Goal: Browse casually: Explore the website without a specific task or goal

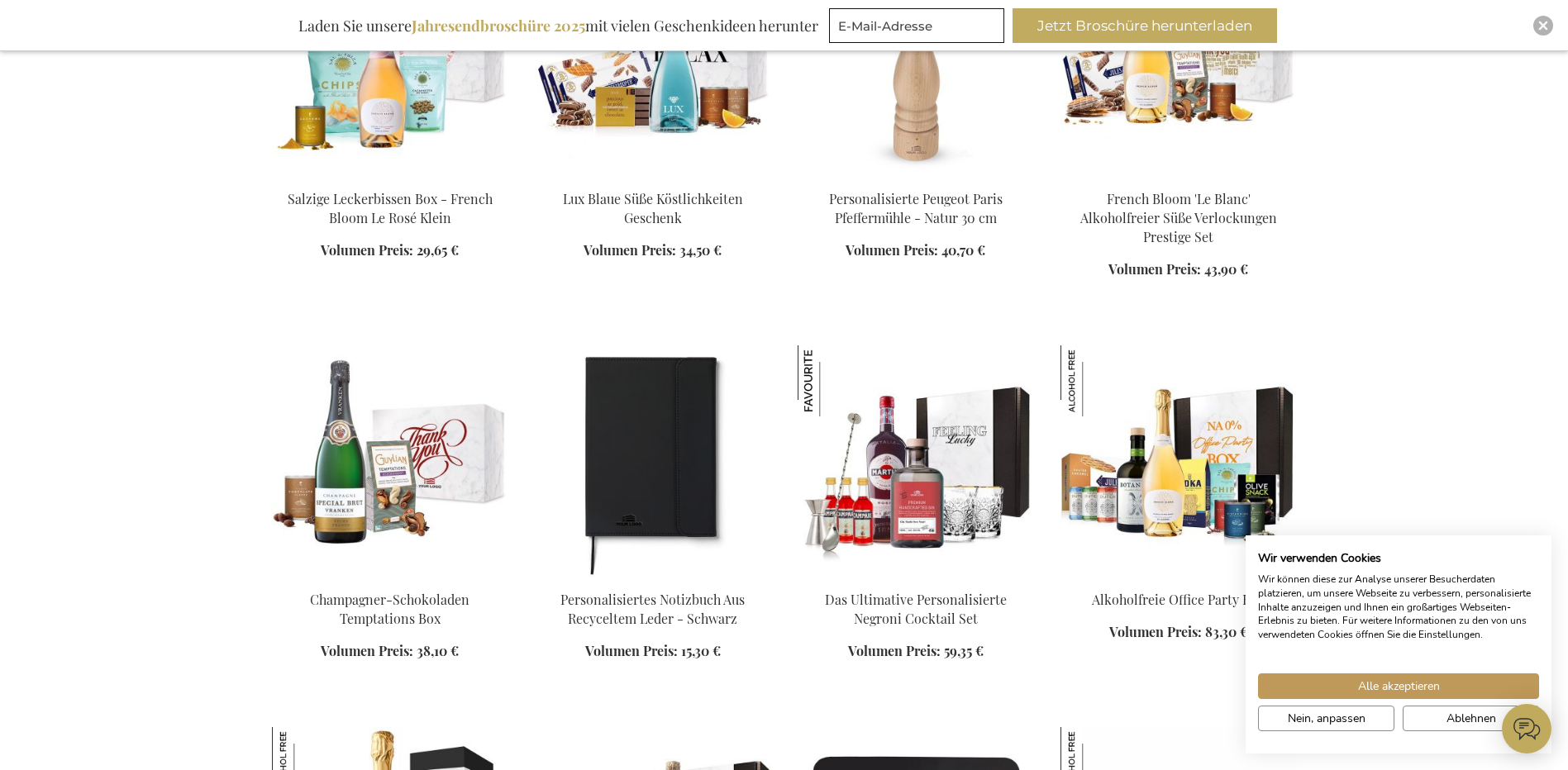
scroll to position [1232, 0]
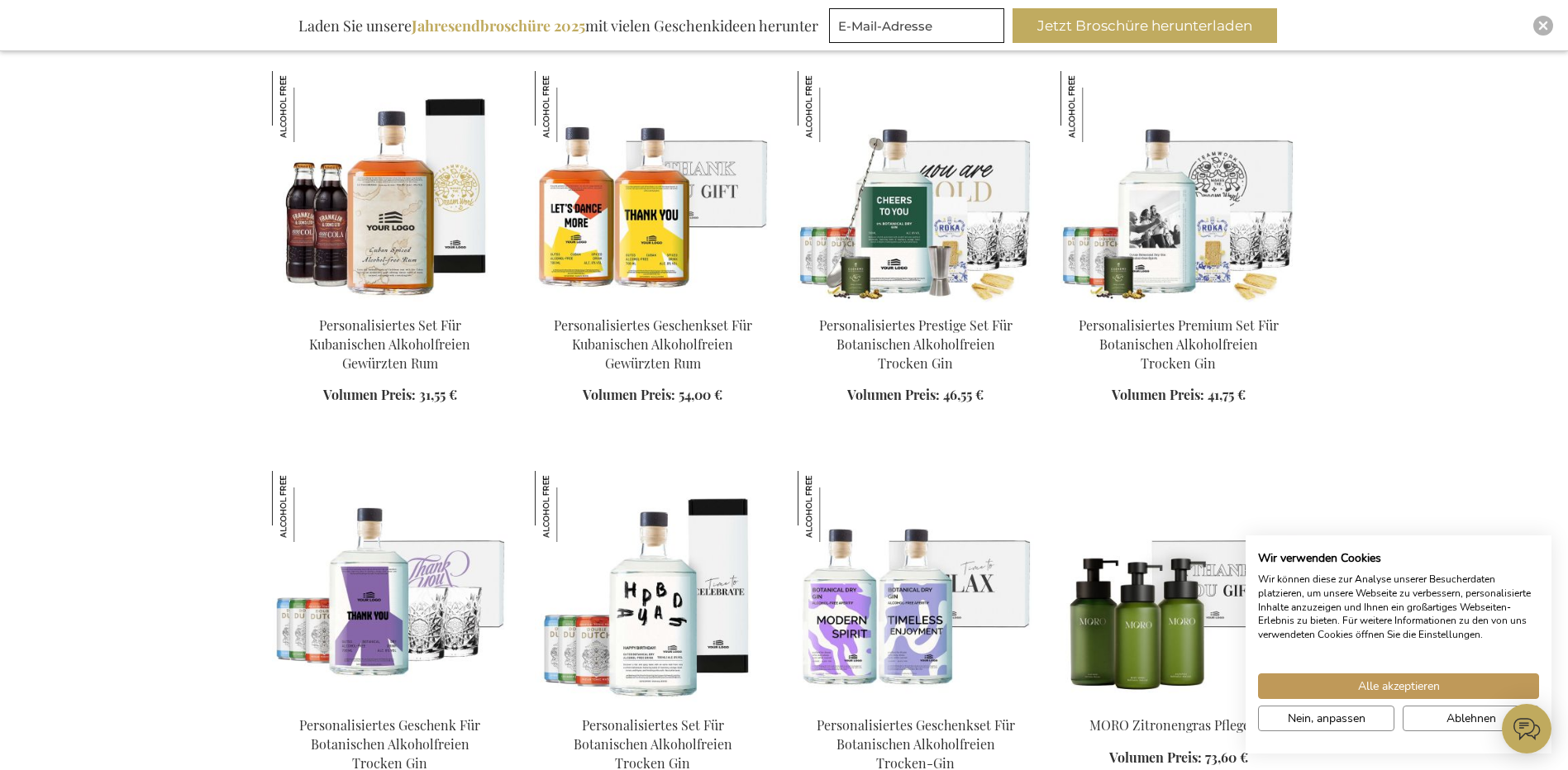
scroll to position [2618, 0]
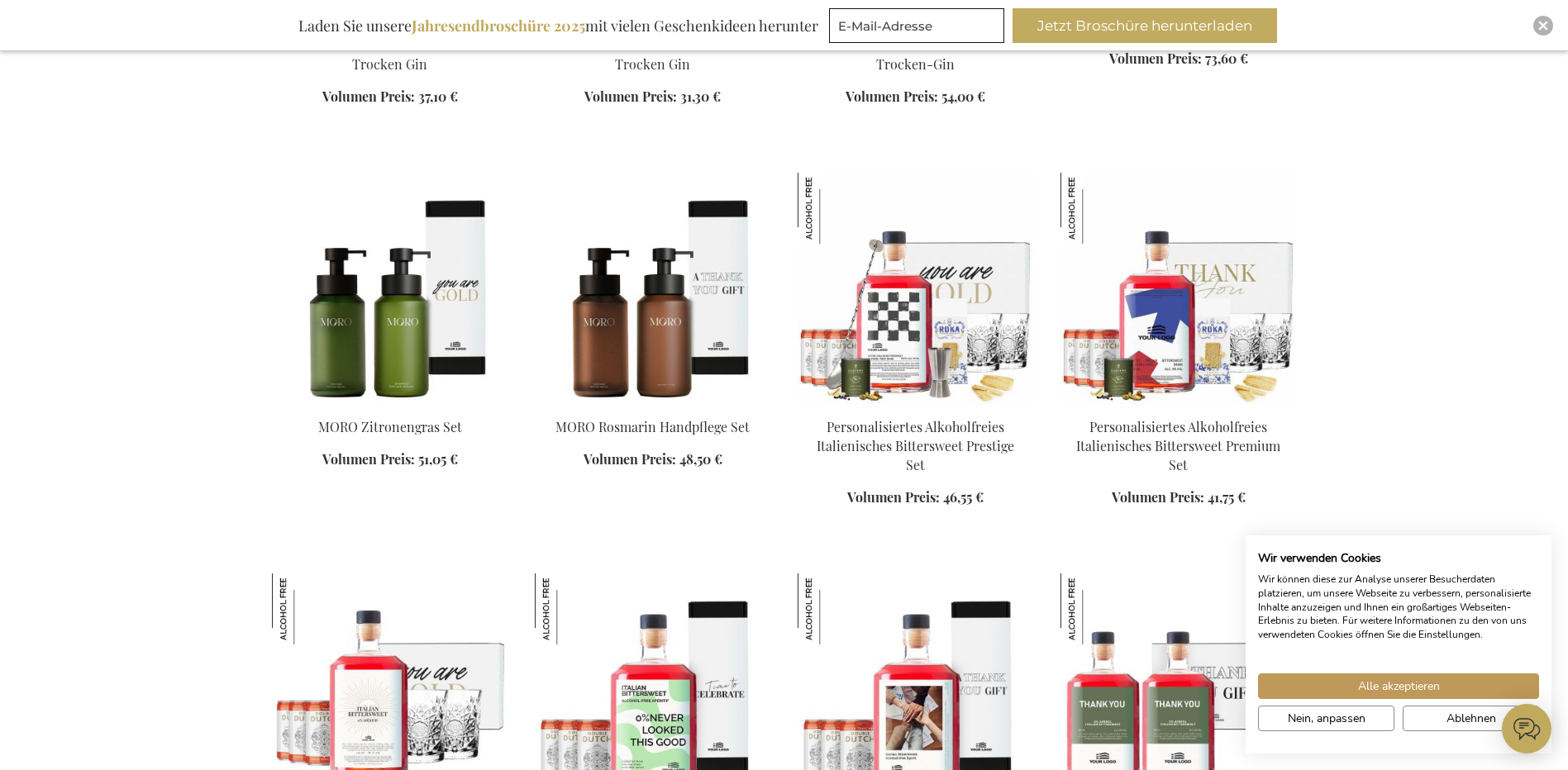
scroll to position [3311, 0]
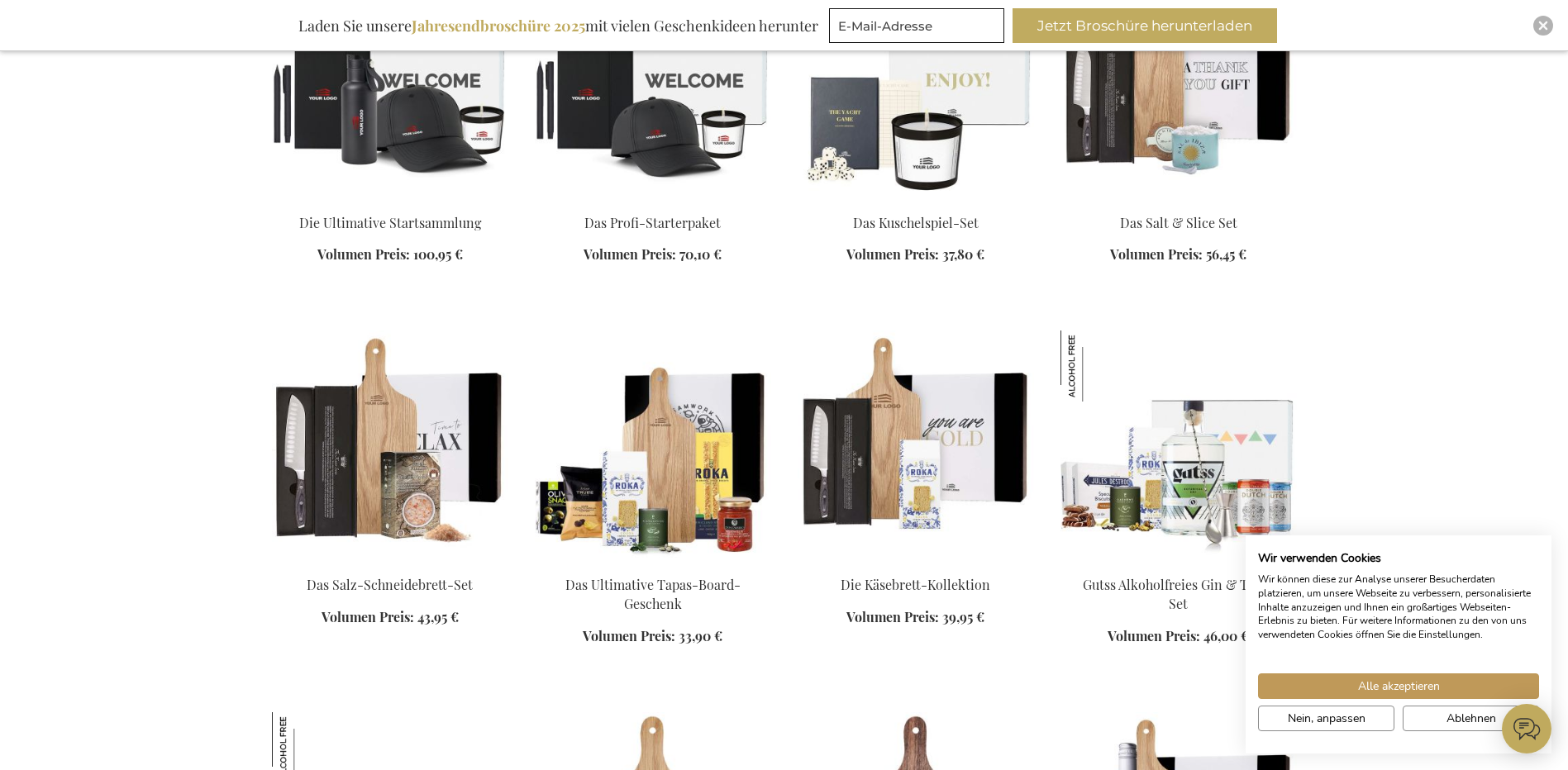
scroll to position [5082, 0]
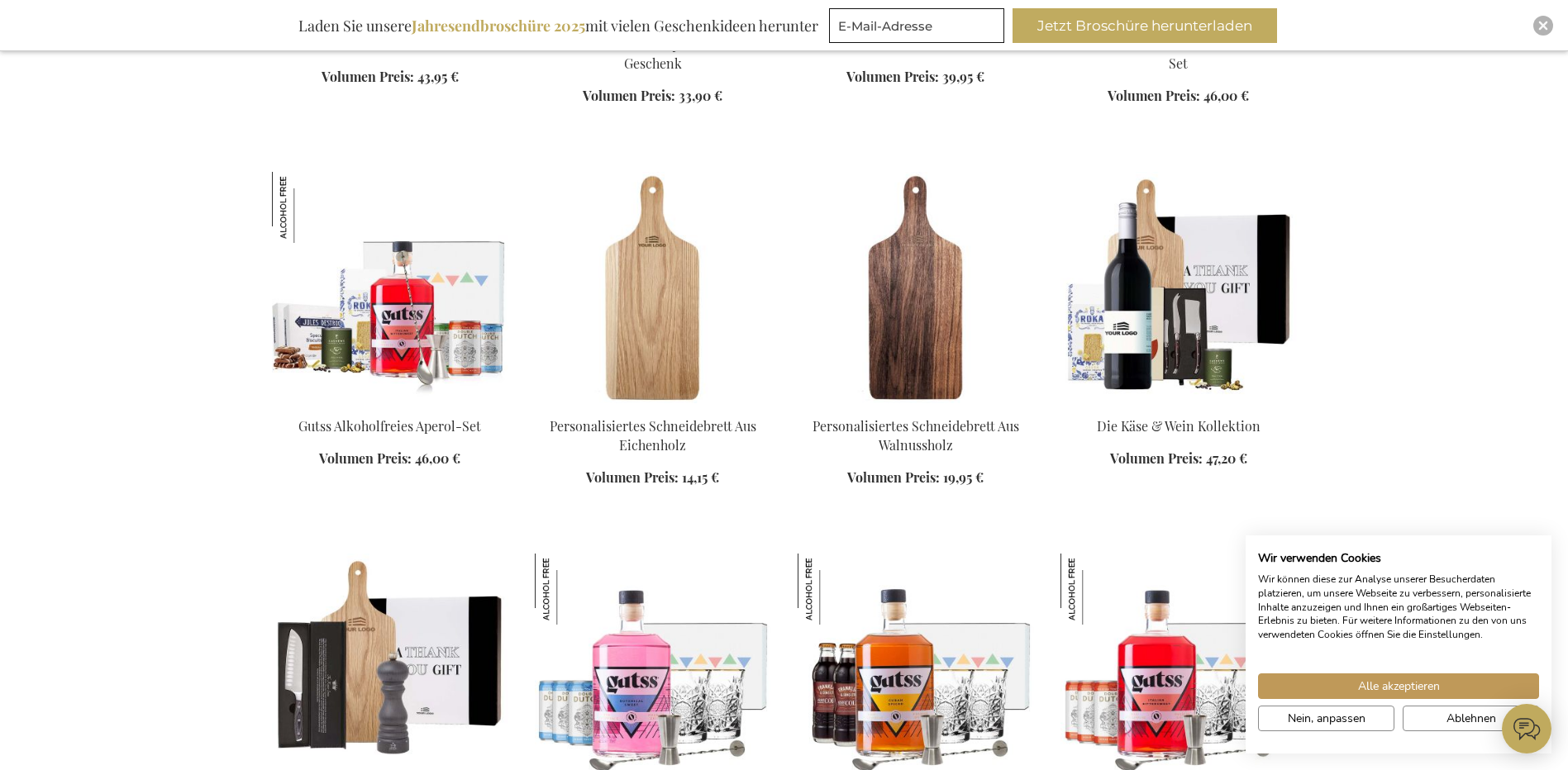
scroll to position [5621, 0]
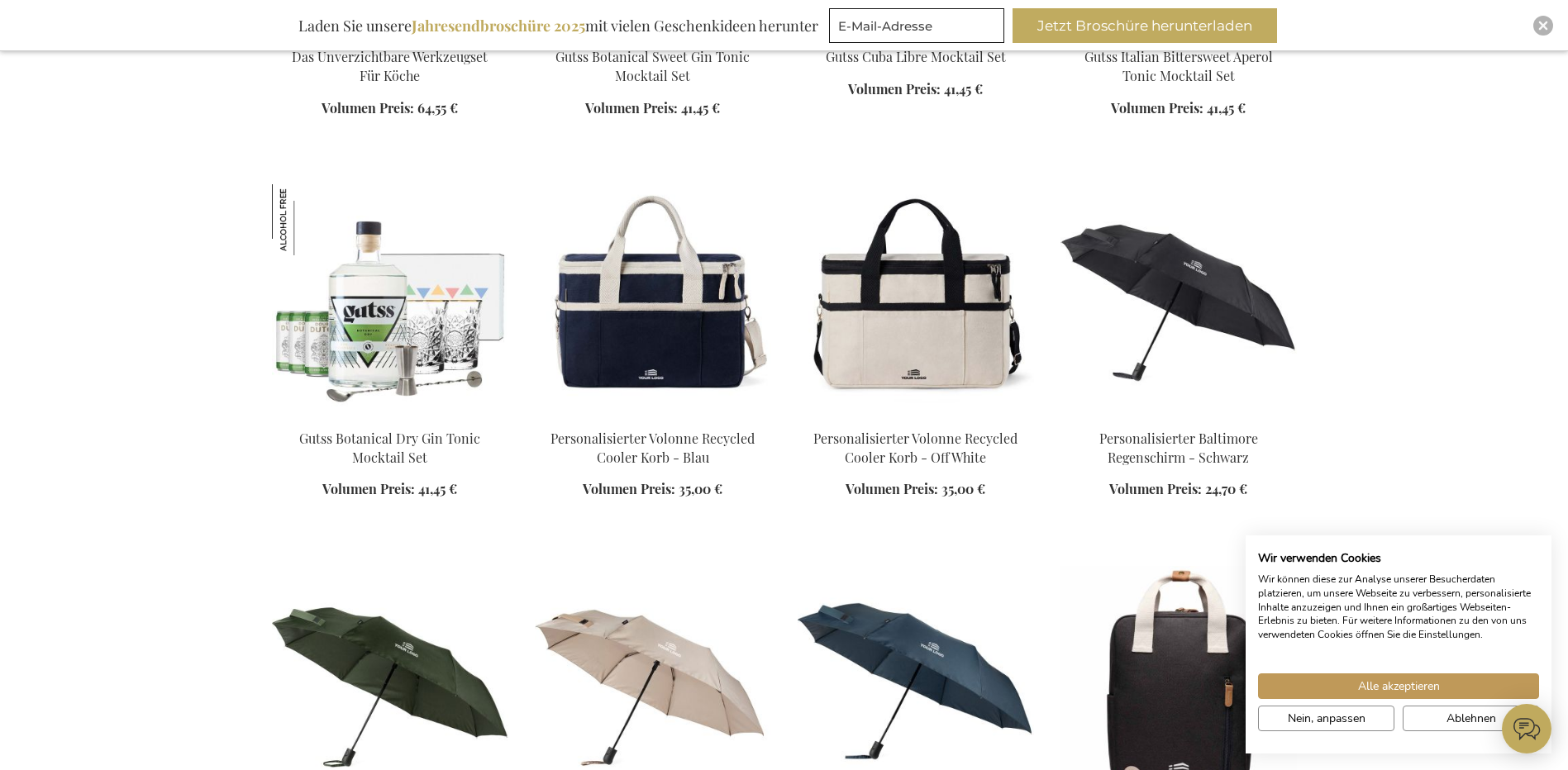
scroll to position [6391, 0]
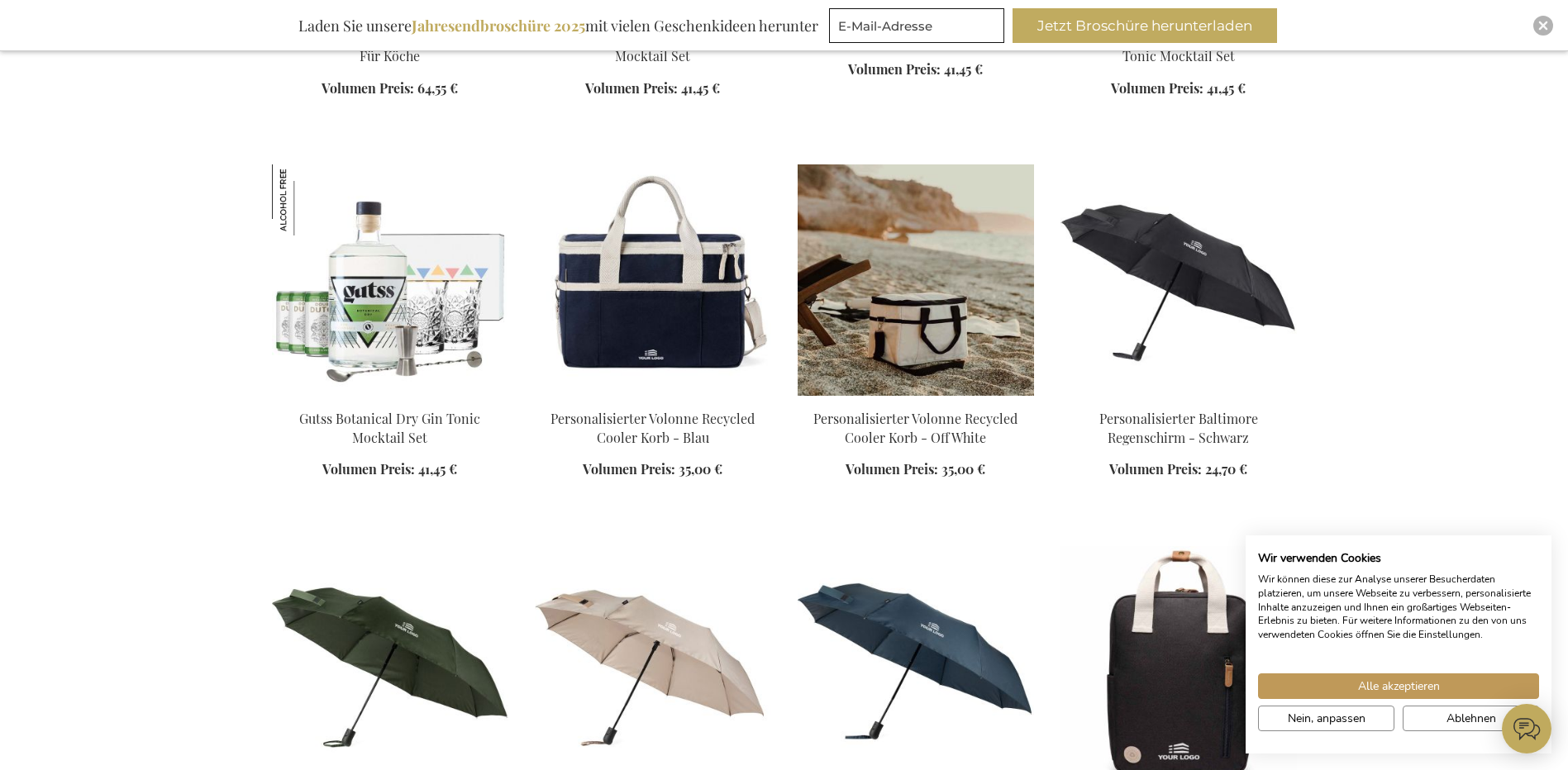
click at [902, 295] on img at bounding box center [915, 280] width 236 height 231
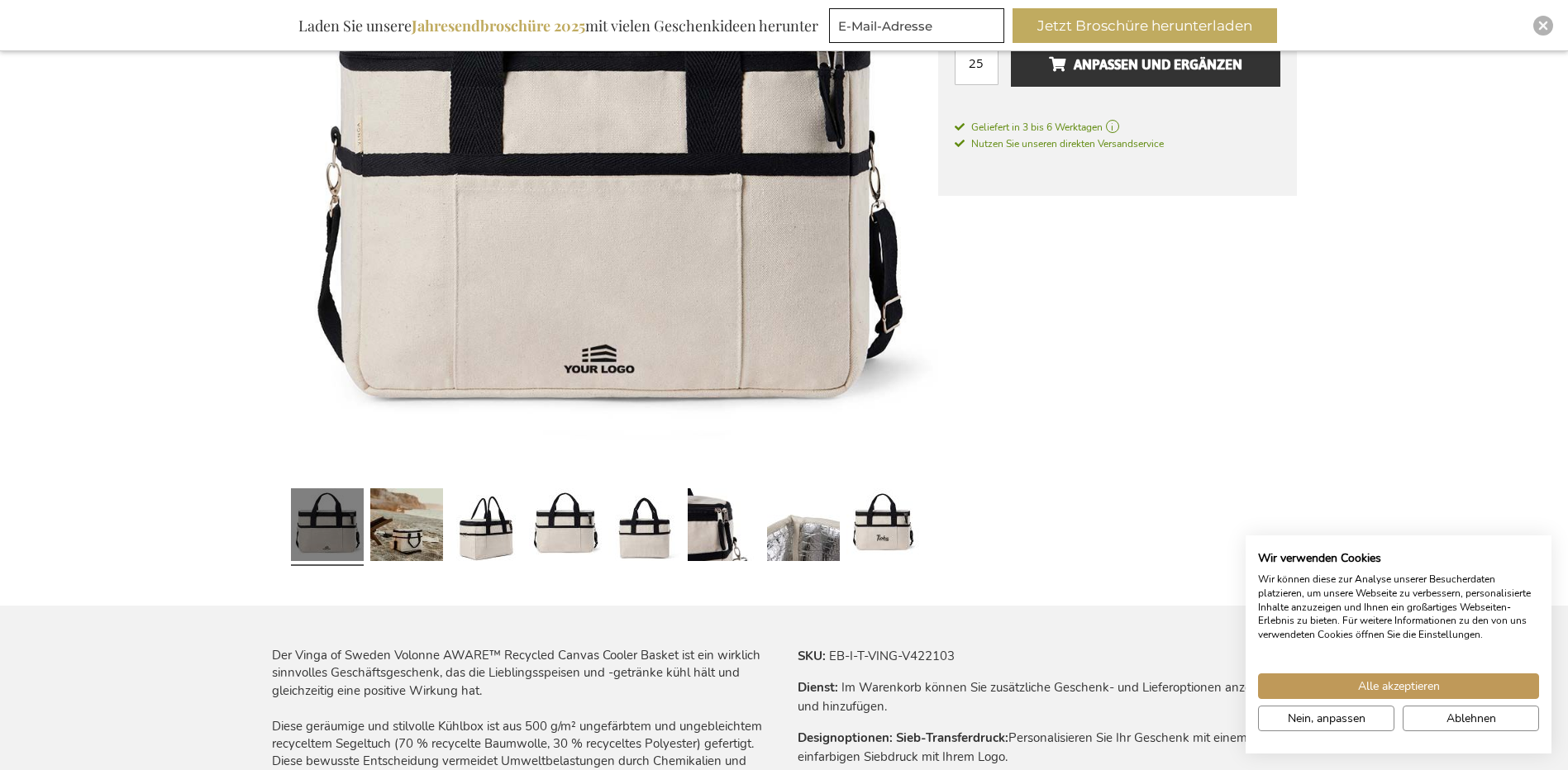
scroll to position [462, 0]
